Goal: Transaction & Acquisition: Purchase product/service

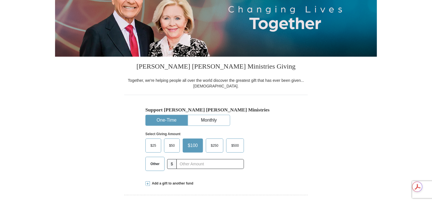
scroll to position [113, 0]
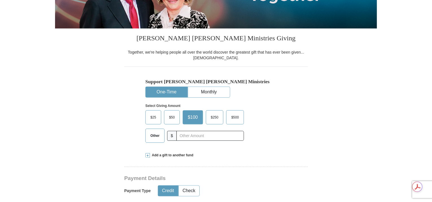
click at [155, 116] on span "$25" at bounding box center [153, 117] width 11 height 8
click at [0, 0] on input "$25" at bounding box center [0, 0] width 0 height 0
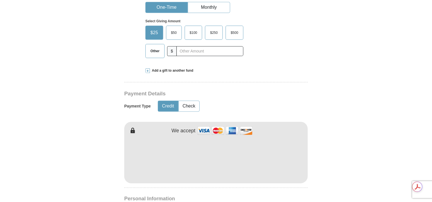
scroll to position [254, 0]
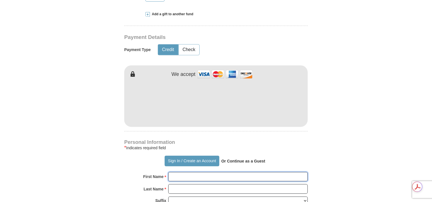
type input "[PERSON_NAME]"
click at [291, 128] on div "[PERSON_NAME] [PERSON_NAME] Ministries Giving Together, we're helping people al…" at bounding box center [215, 173] width 183 height 573
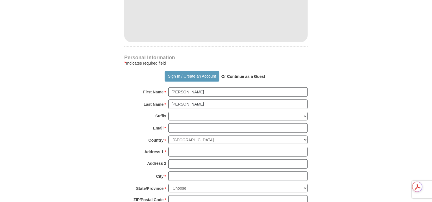
scroll to position [367, 0]
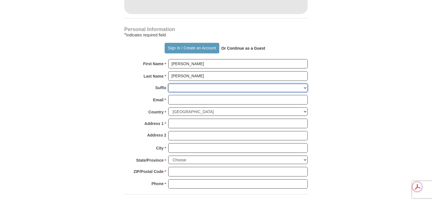
click at [176, 84] on select "[PERSON_NAME] I II III IV V VI" at bounding box center [237, 88] width 139 height 9
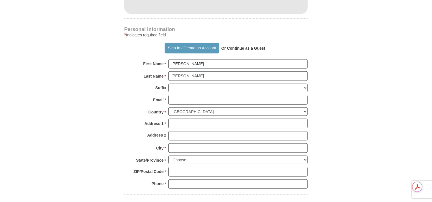
drag, startPoint x: 334, startPoint y: 90, endPoint x: 321, endPoint y: 92, distance: 13.2
click at [333, 91] on form "Already have an account? Sign in for faster giving. Don't have an account? Crea…" at bounding box center [216, 2] width 322 height 692
click at [175, 97] on input "Email *" at bounding box center [237, 100] width 139 height 10
type input "[EMAIL_ADDRESS][DOMAIN_NAME]"
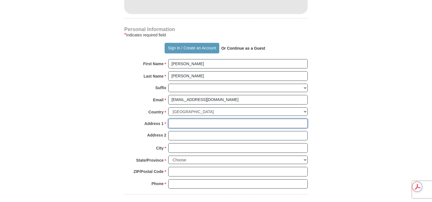
type input "[STREET_ADDRESS][PERSON_NAME][DEMOGRAPHIC_DATA]"
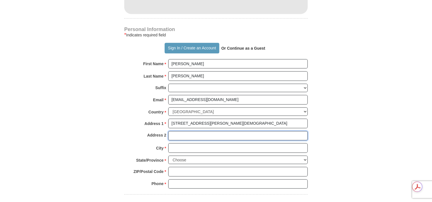
type input "Trlr 6"
type input "Bath"
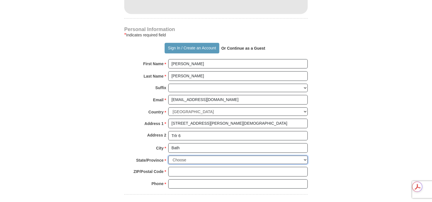
select select "PA"
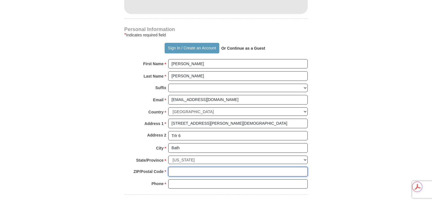
type input "18014"
type input "4847257205"
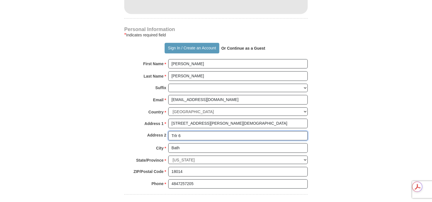
click at [182, 134] on input "Trlr 6" at bounding box center [237, 136] width 139 height 10
type input "T"
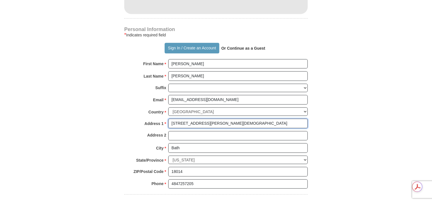
click at [243, 123] on input "[STREET_ADDRESS][PERSON_NAME][DEMOGRAPHIC_DATA]" at bounding box center [237, 124] width 139 height 10
type input "[STREET_ADDRESS][PERSON_NAME][DEMOGRAPHIC_DATA]"
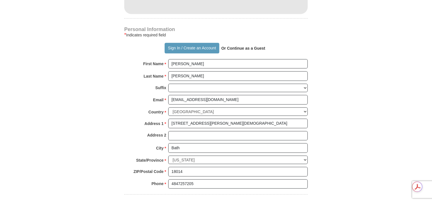
click at [368, 135] on form "Already have an account? Sign in for faster giving. Don't have an account? Crea…" at bounding box center [216, 2] width 322 height 692
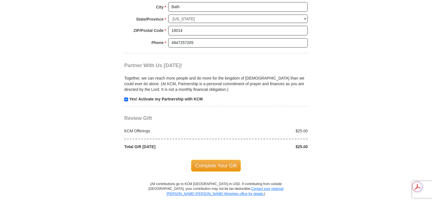
scroll to position [565, 0]
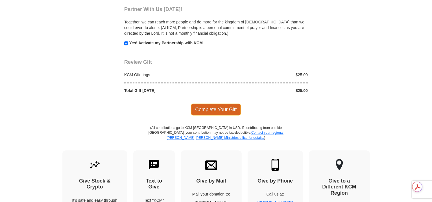
click at [218, 106] on span "Complete Your Gift" at bounding box center [216, 110] width 50 height 12
